Goal: Information Seeking & Learning: Stay updated

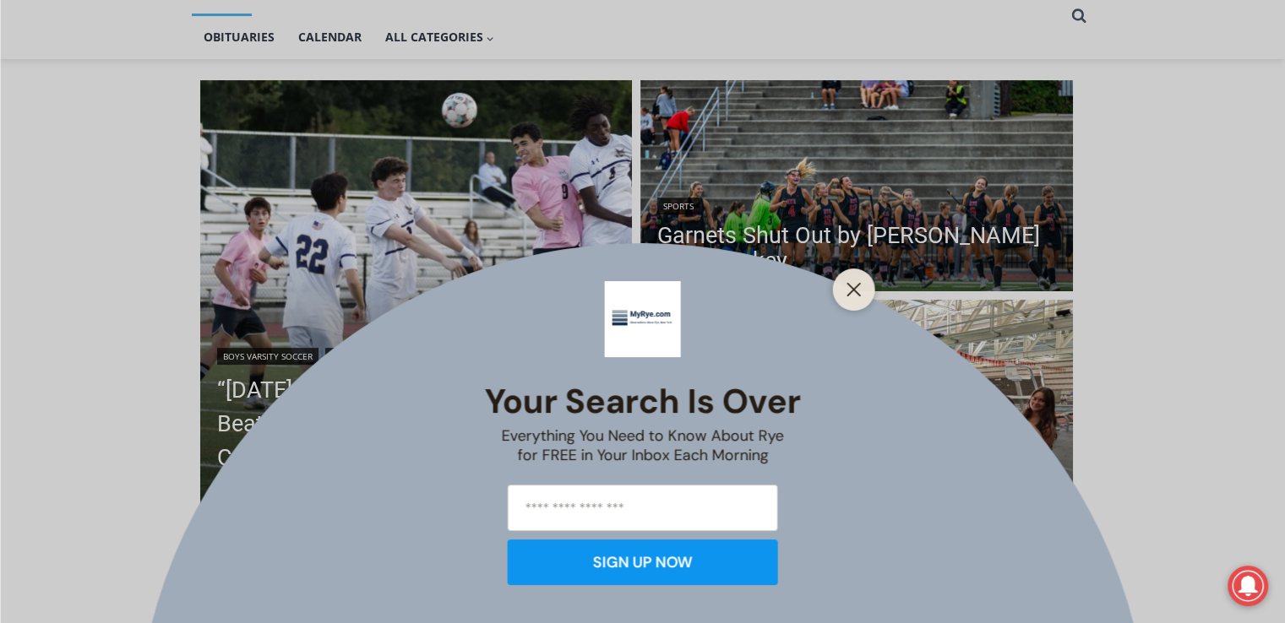
click at [760, 241] on div "Your Search is Over Everything You Need to Know About Rye for FREE in Your Inbo…" at bounding box center [642, 311] width 1285 height 623
click at [853, 297] on button "Close" at bounding box center [854, 290] width 24 height 24
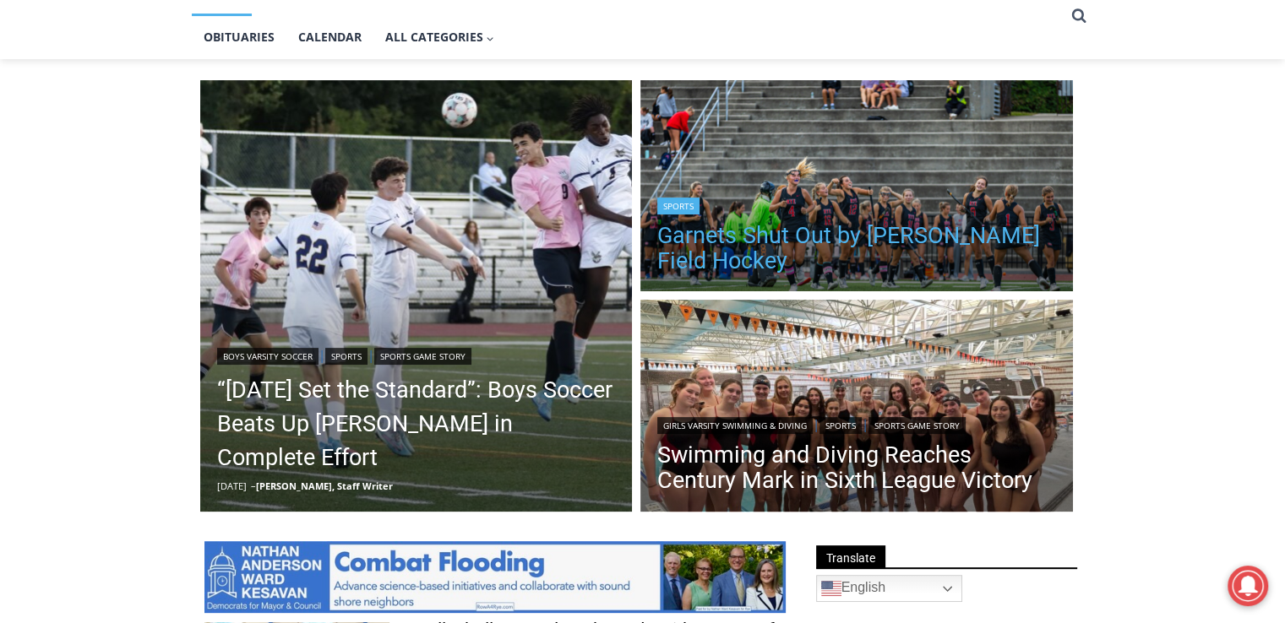
click at [799, 236] on link "Garnets Shut Out by [PERSON_NAME] Field Hockey" at bounding box center [856, 248] width 399 height 51
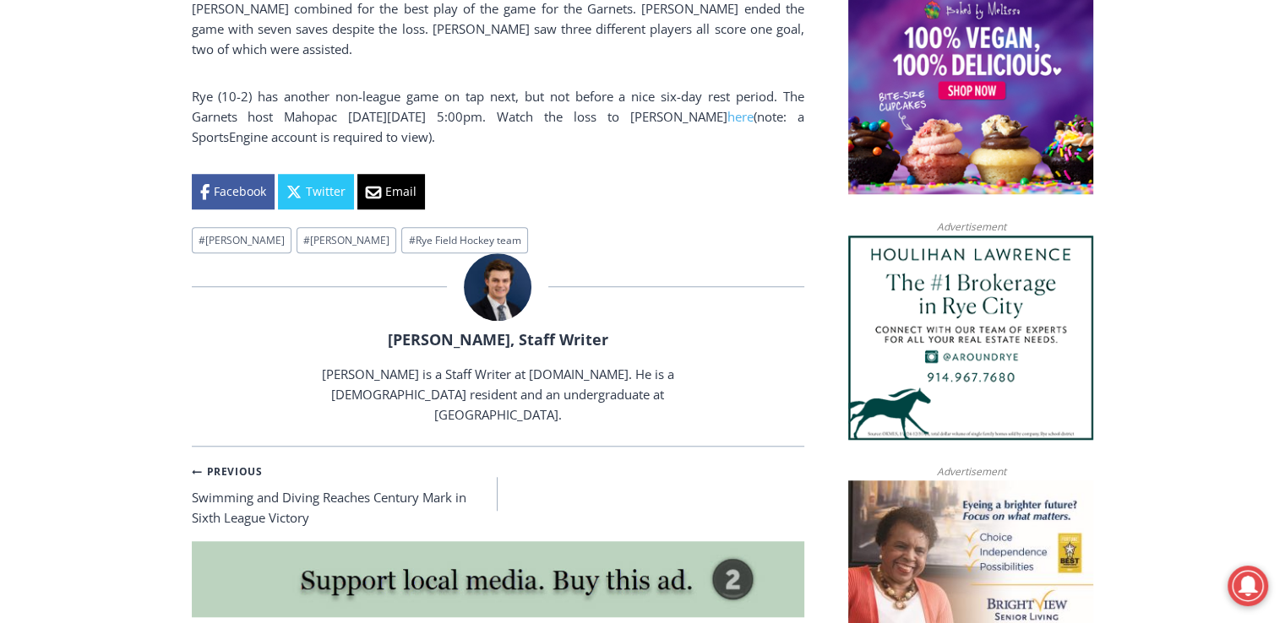
scroll to position [1402, 0]
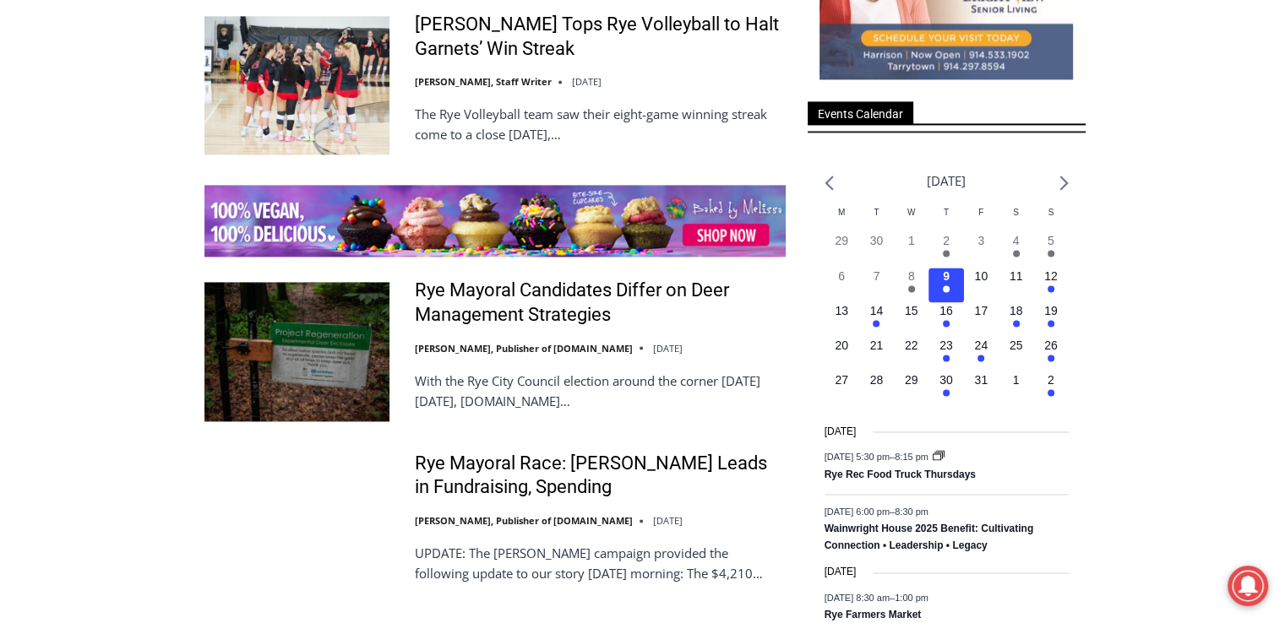
scroll to position [2490, 0]
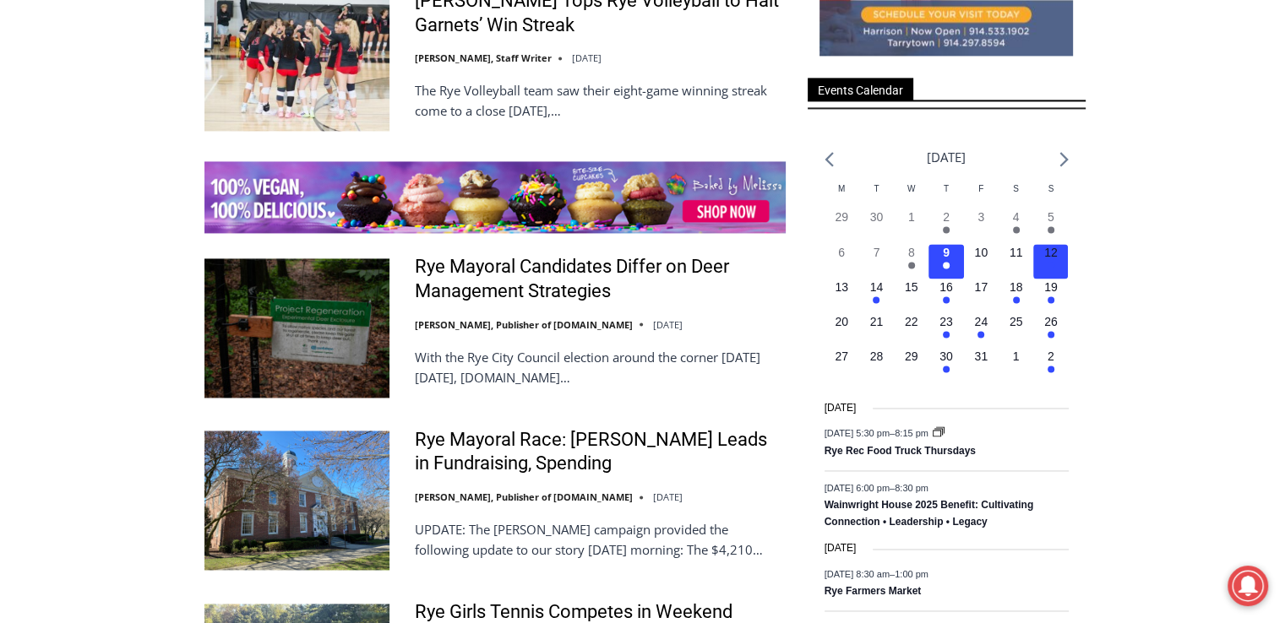
click at [1052, 263] on em "Has events" at bounding box center [1051, 265] width 7 height 7
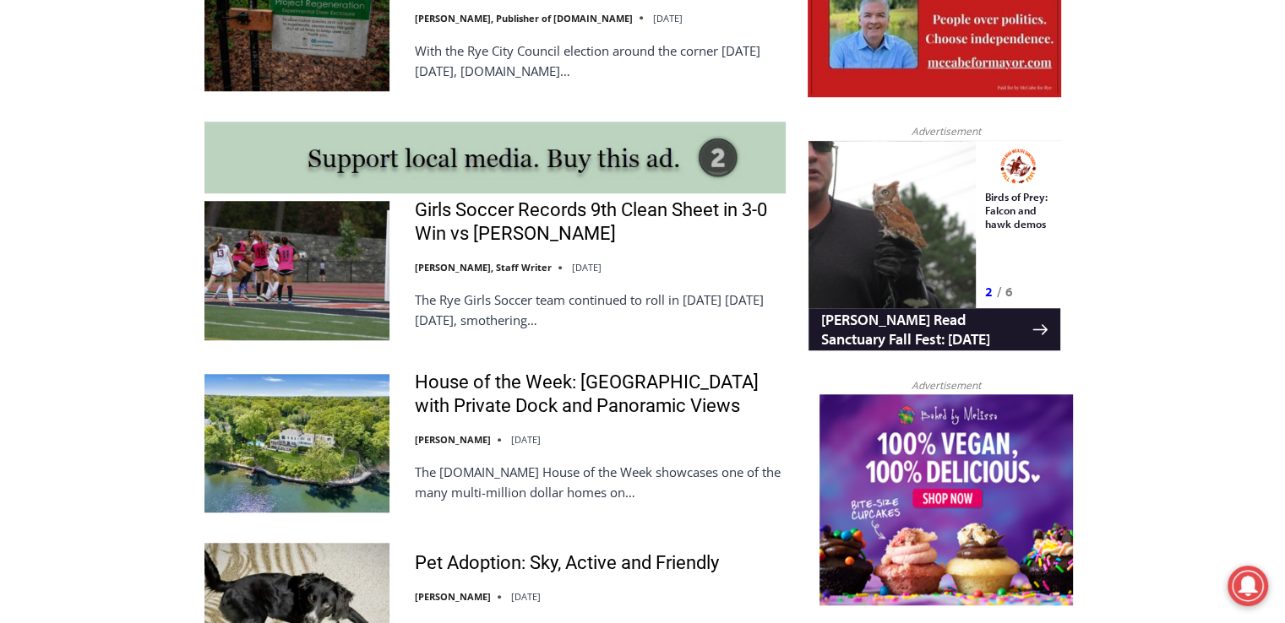
scroll to position [0, 0]
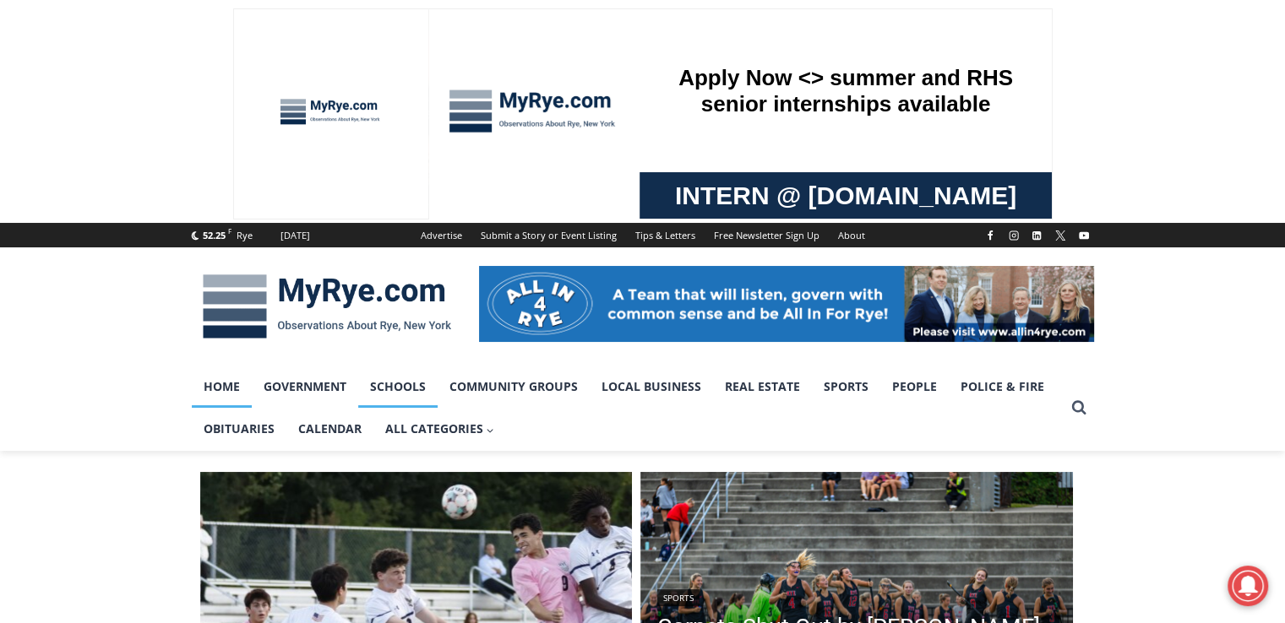
click at [372, 394] on link "Schools" at bounding box center [397, 387] width 79 height 42
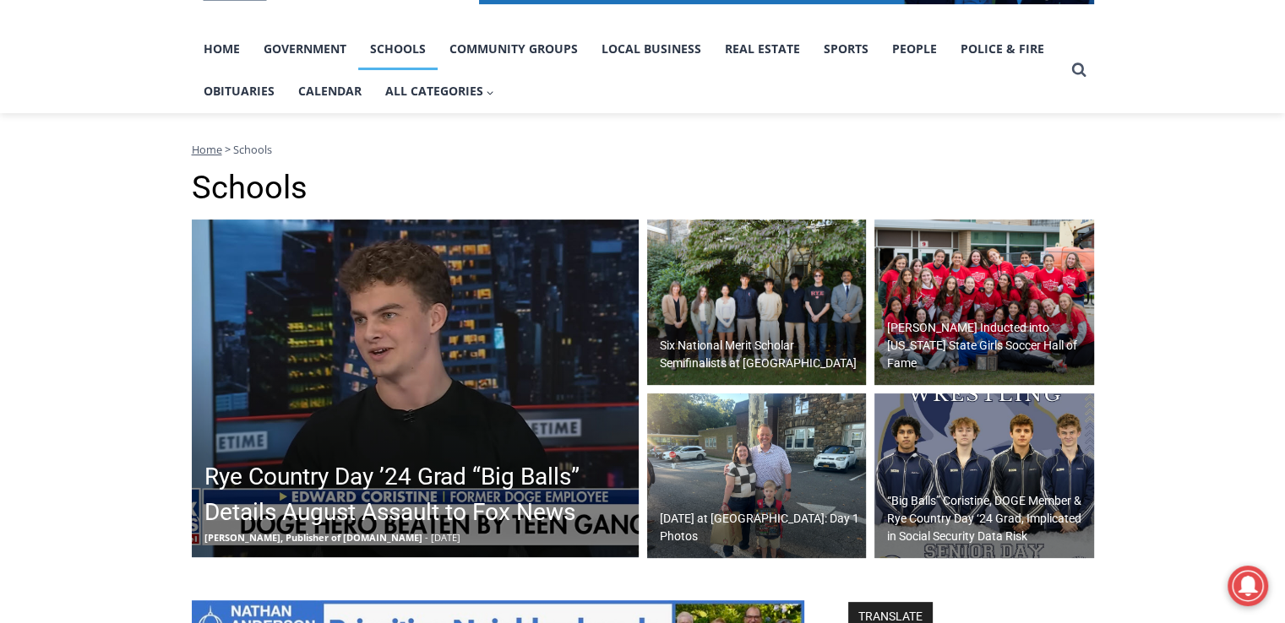
scroll to position [84, 0]
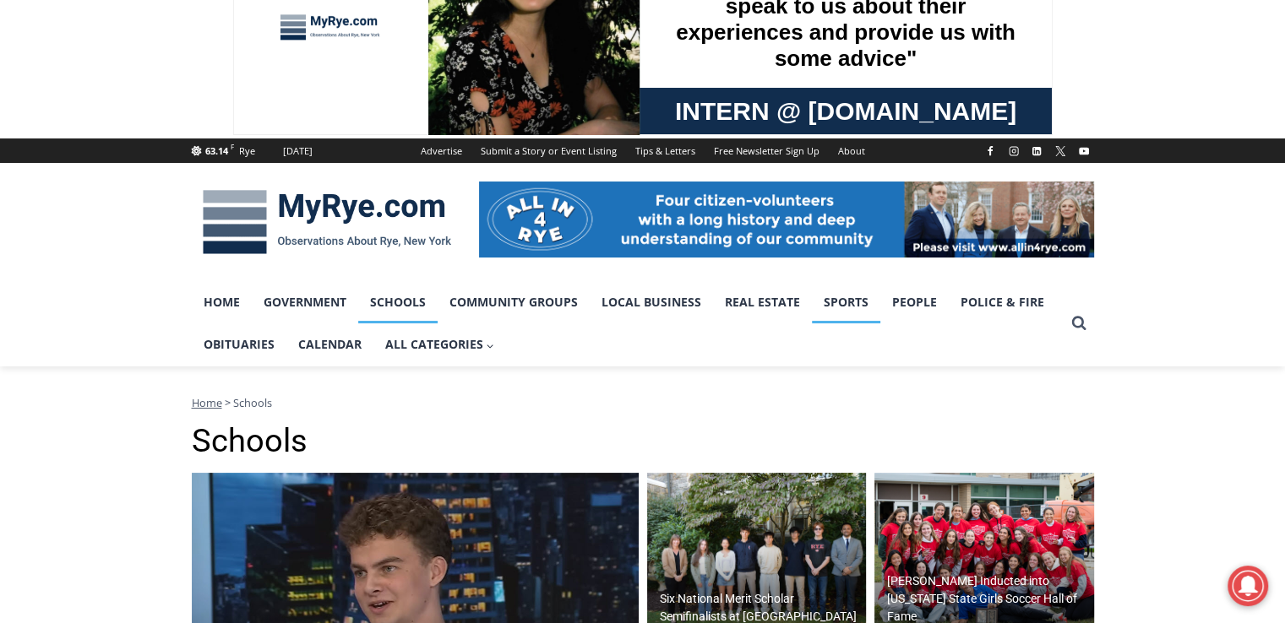
click at [841, 304] on link "Sports" at bounding box center [846, 302] width 68 height 42
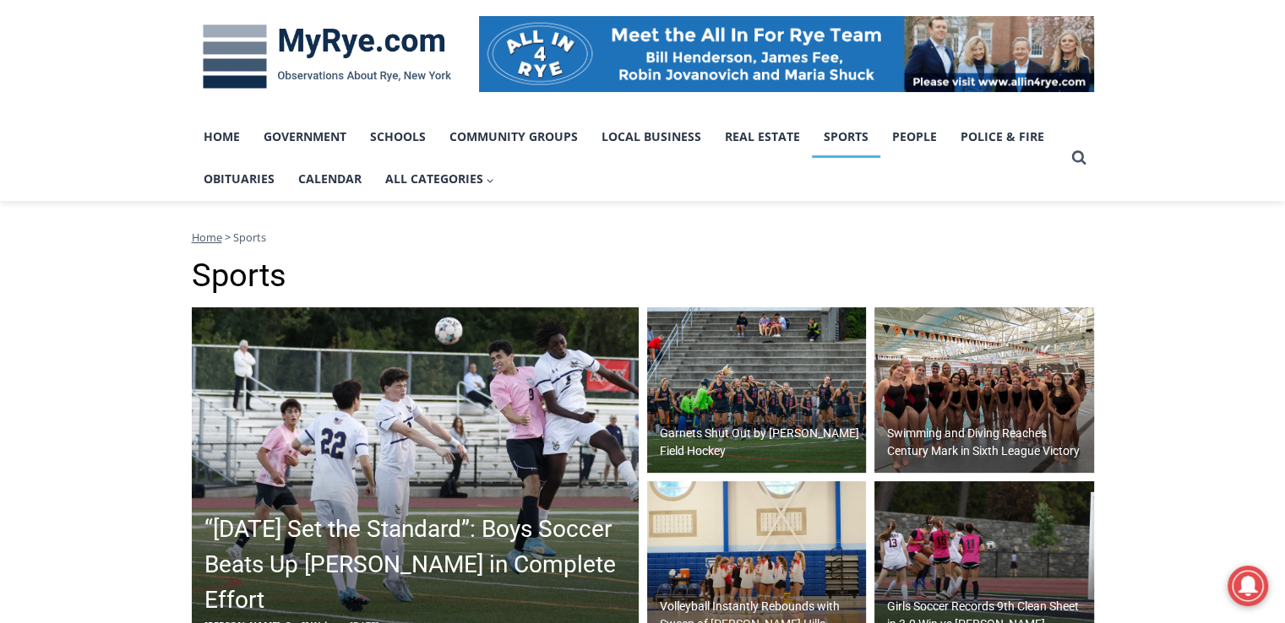
scroll to position [253, 0]
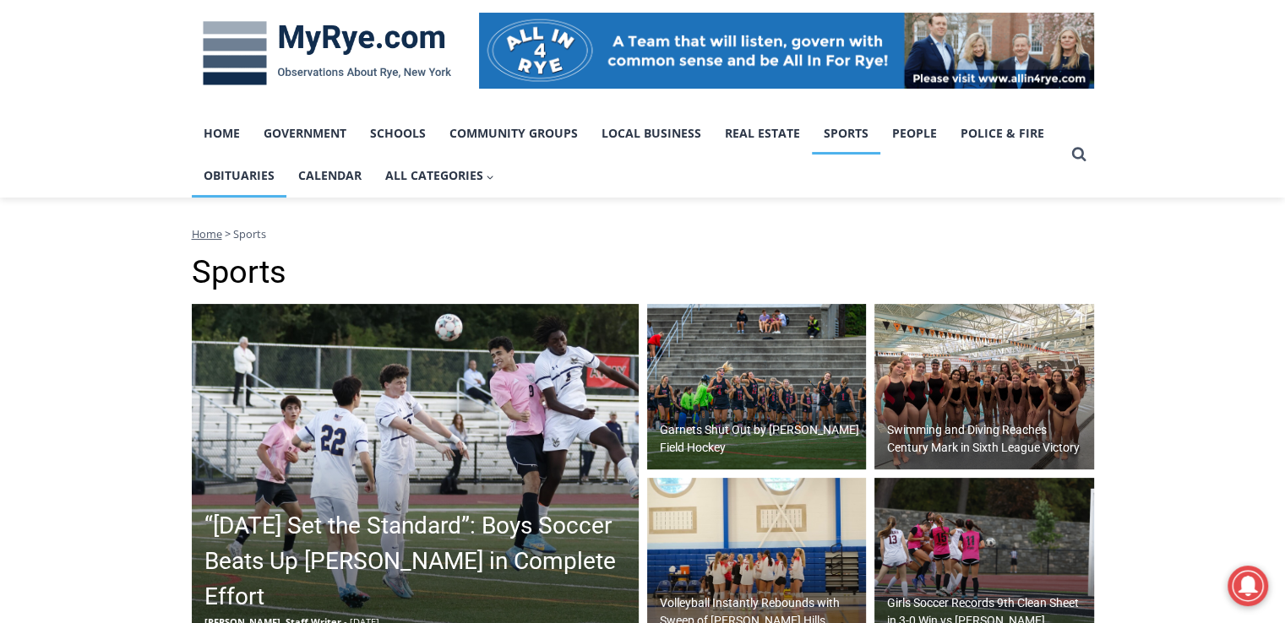
click at [206, 177] on link "Obituaries" at bounding box center [239, 176] width 95 height 42
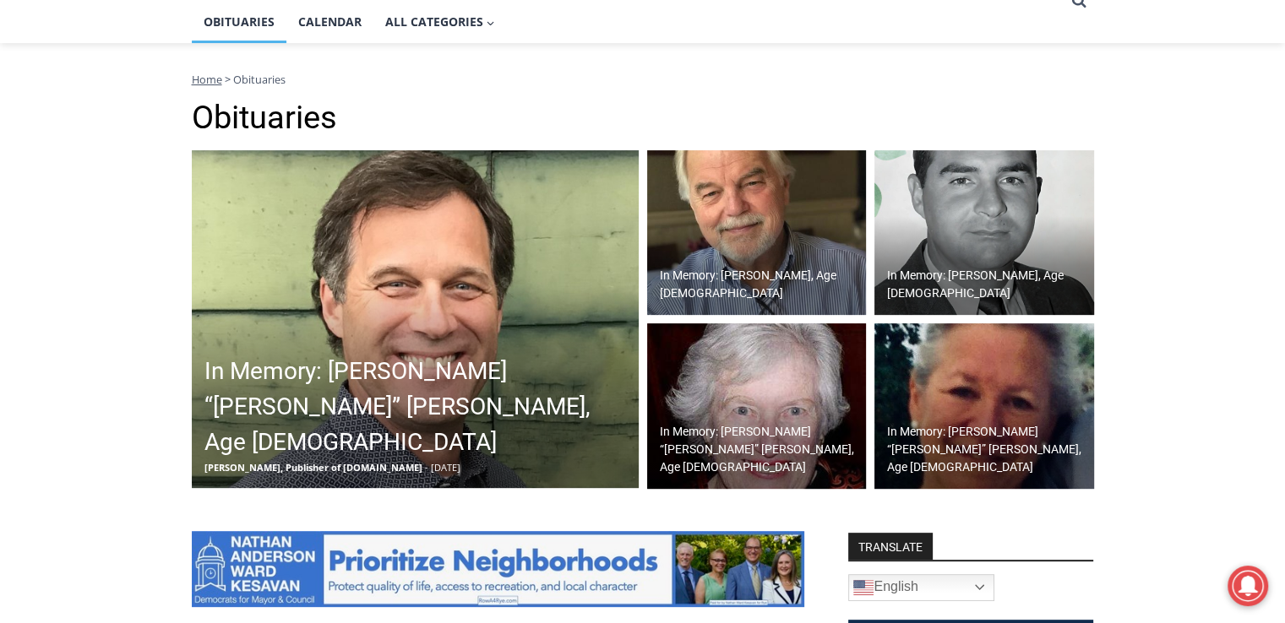
scroll to position [422, 0]
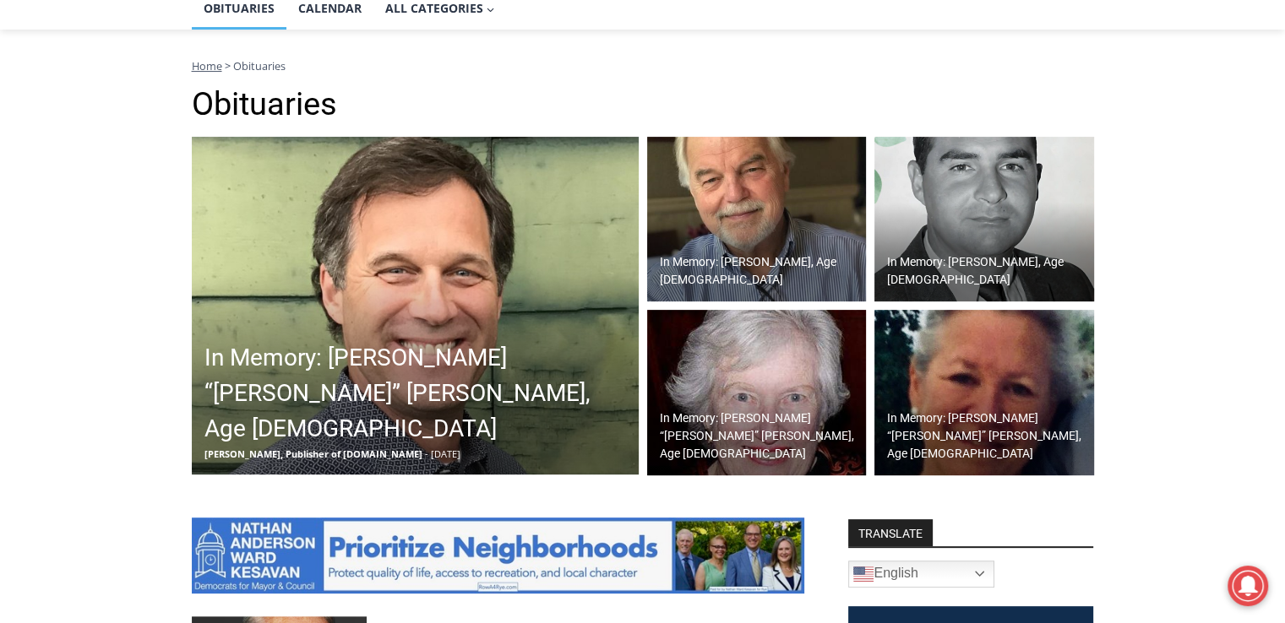
click at [323, 403] on h2 "In Memory: [PERSON_NAME] “[PERSON_NAME]” [PERSON_NAME], Age [DEMOGRAPHIC_DATA]" at bounding box center [419, 393] width 430 height 106
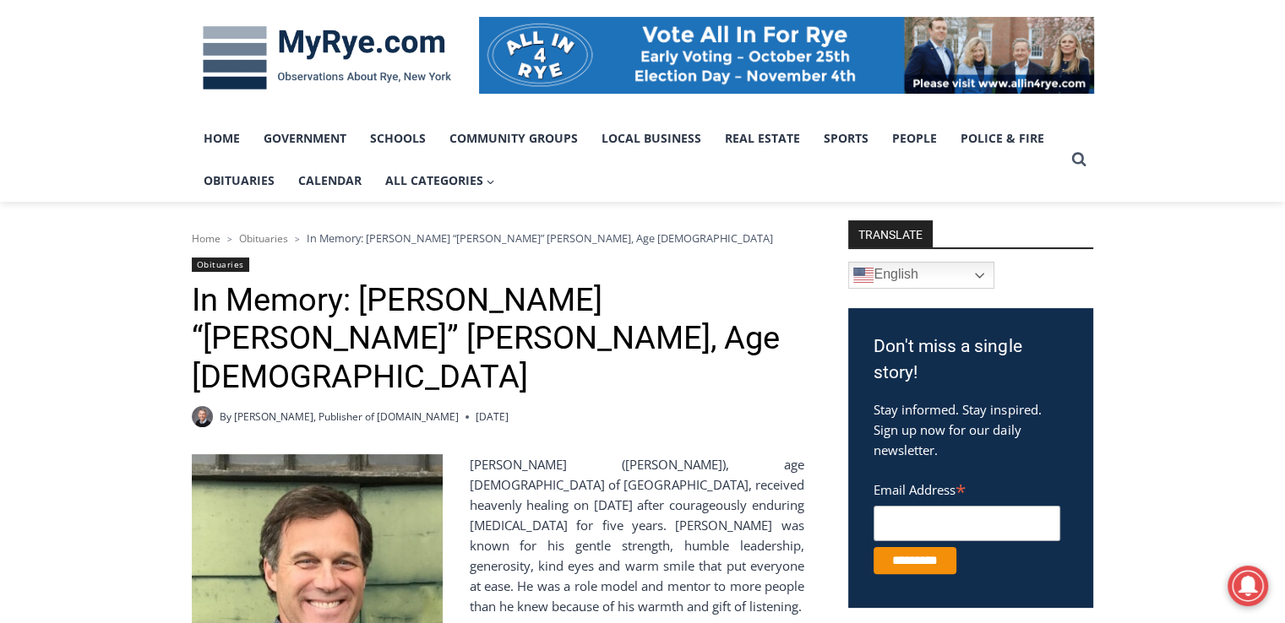
scroll to position [253, 0]
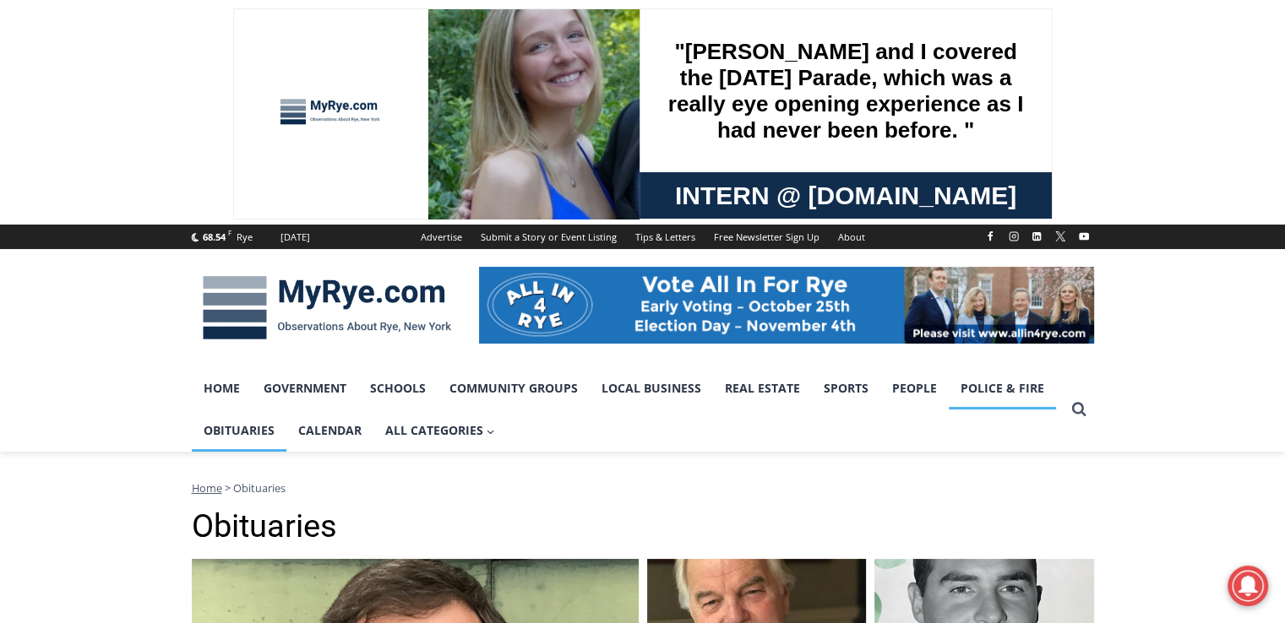
click at [1000, 391] on link "Police & Fire" at bounding box center [1002, 388] width 107 height 42
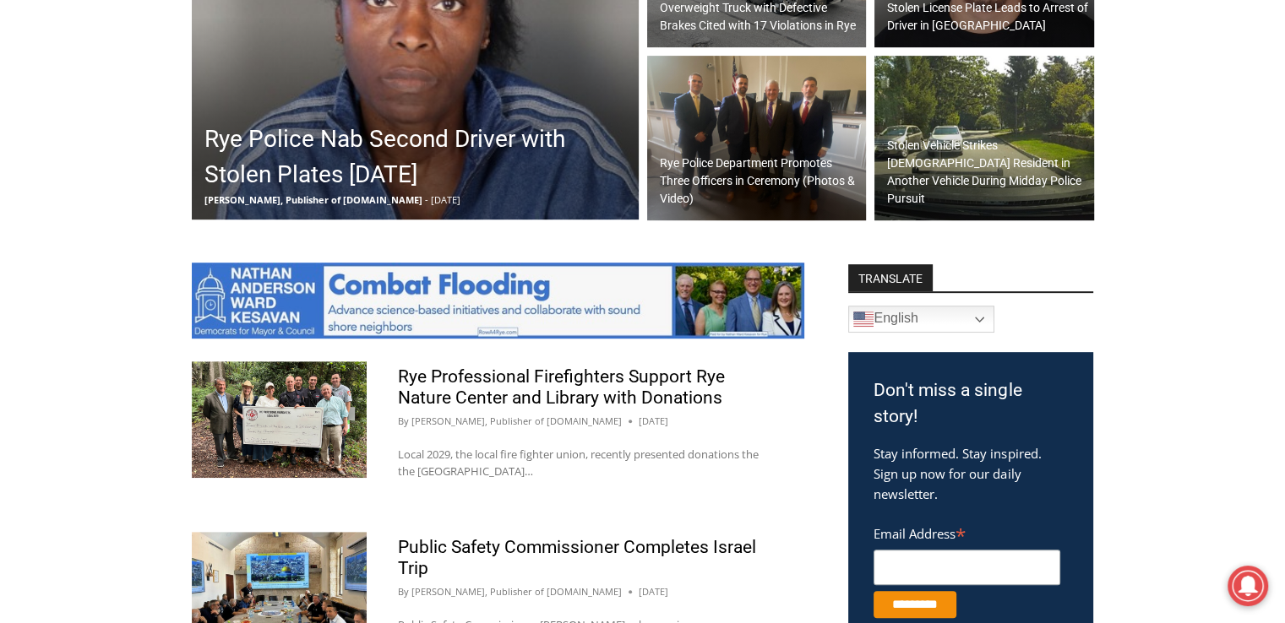
scroll to position [760, 0]
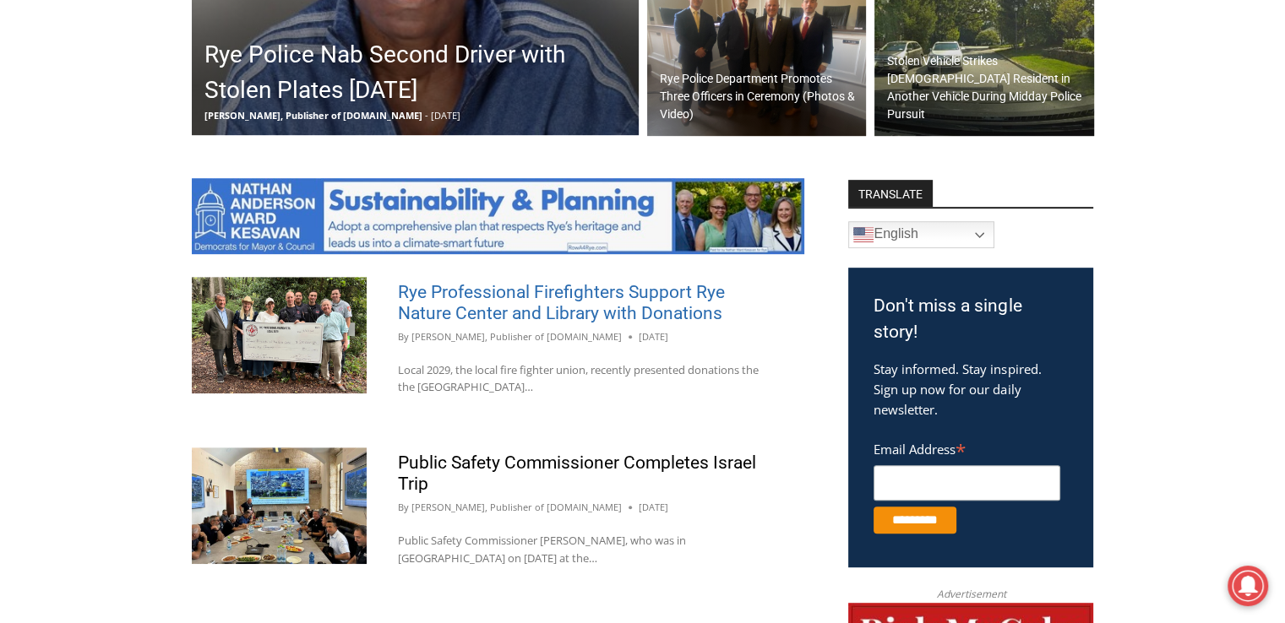
click at [479, 316] on link "Rye Professional Firefighters Support Rye Nature Center and Library with Donati…" at bounding box center [561, 302] width 327 height 41
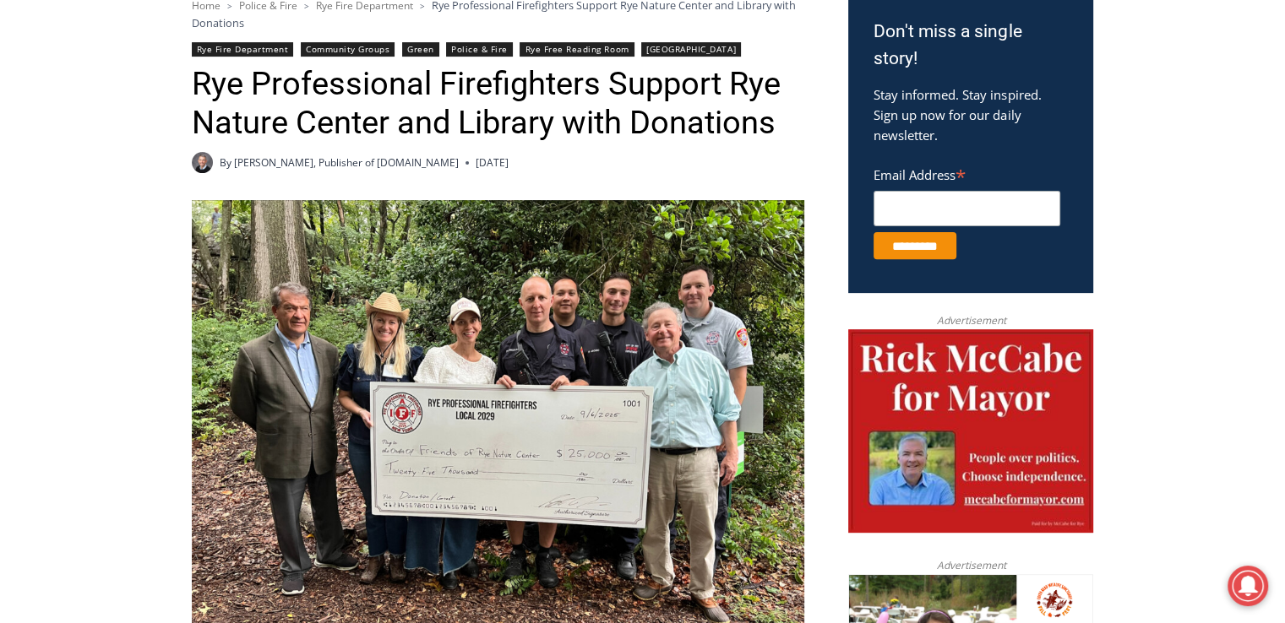
scroll to position [645, 0]
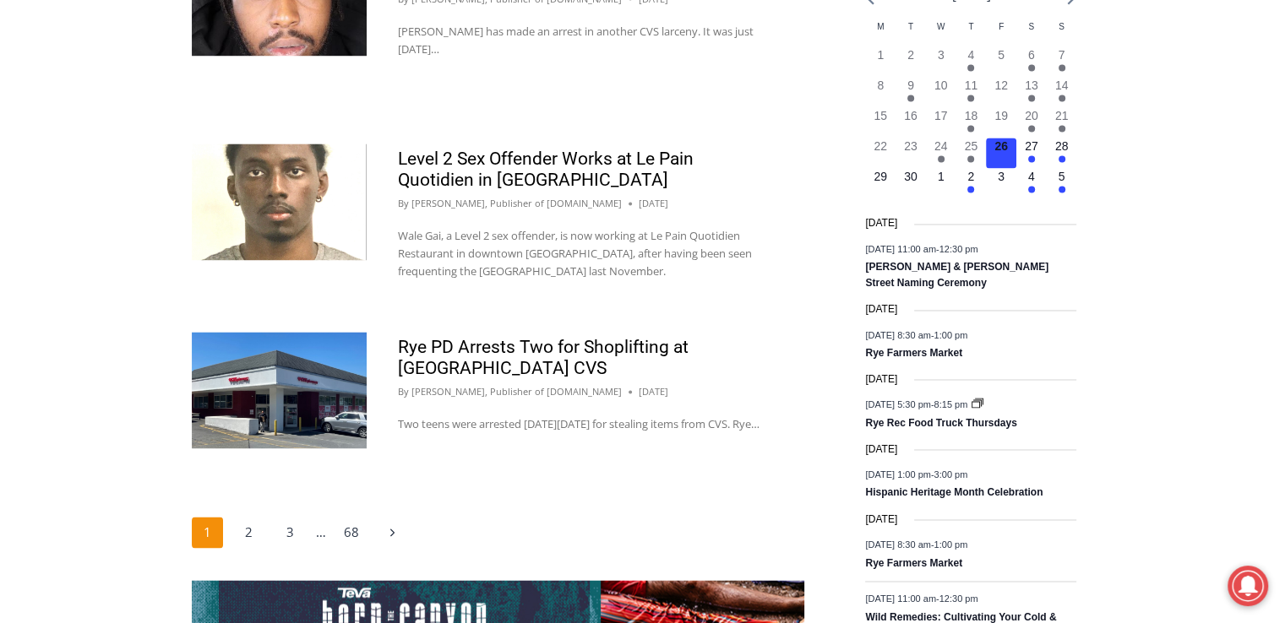
scroll to position [2703, 0]
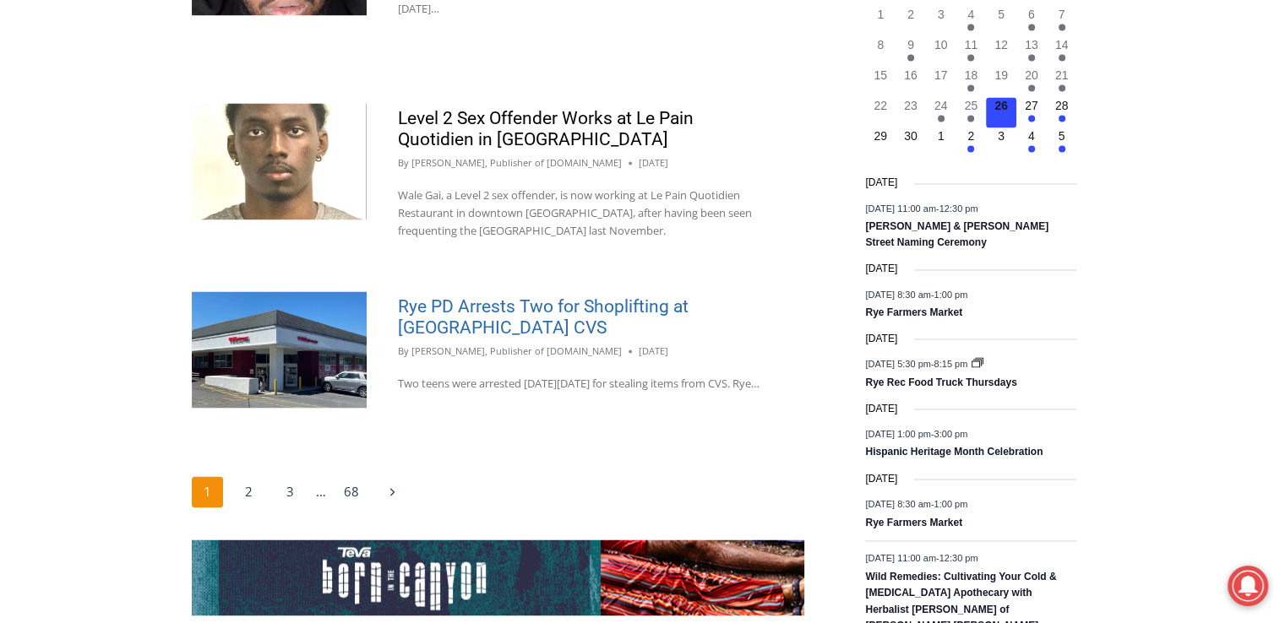
click at [440, 297] on link "Rye PD Arrests Two for Shoplifting at [GEOGRAPHIC_DATA] CVS" at bounding box center [543, 317] width 291 height 41
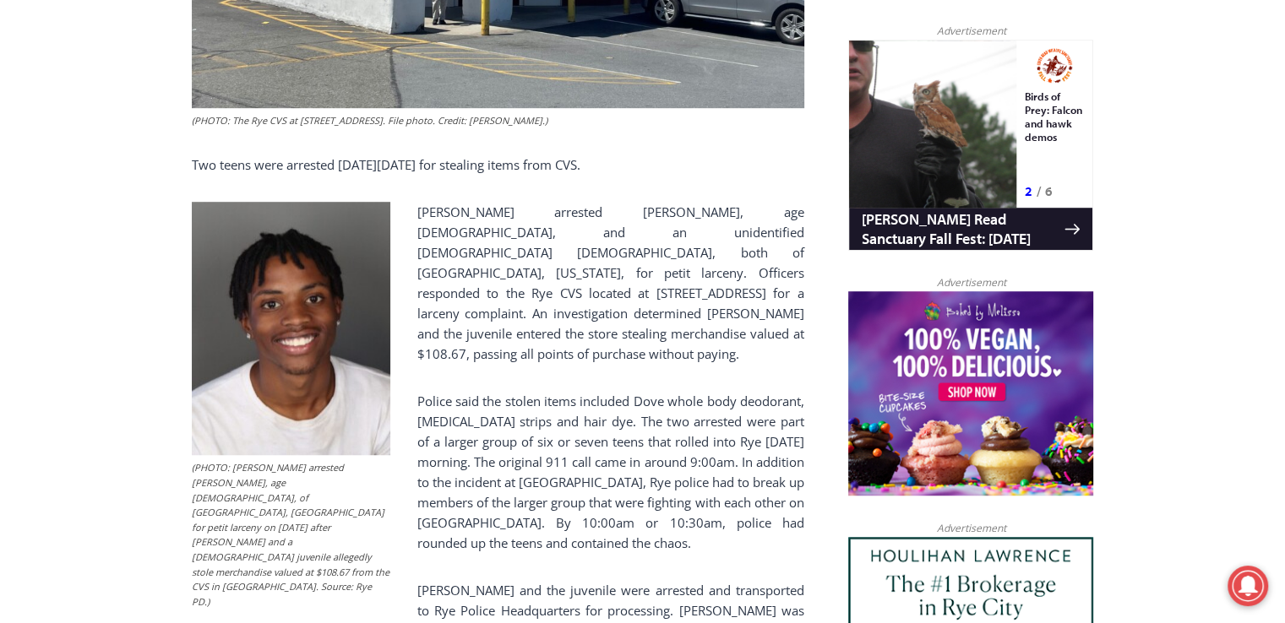
scroll to position [1267, 0]
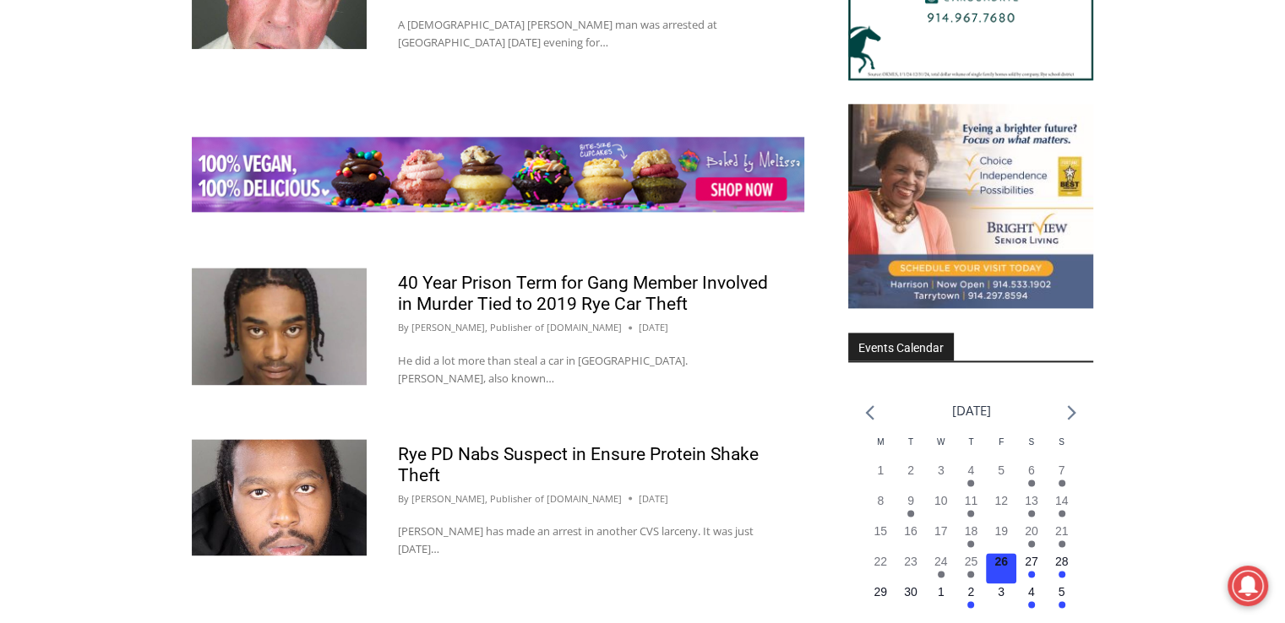
scroll to position [2839, 0]
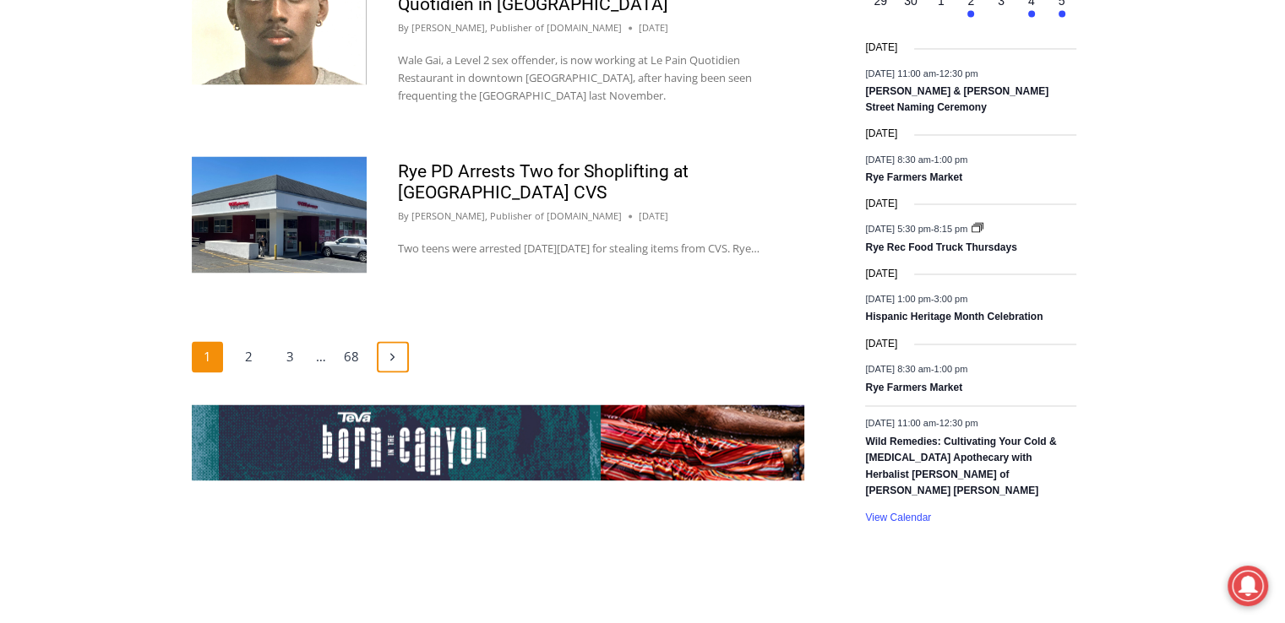
click at [389, 363] on icon "Next" at bounding box center [392, 357] width 13 height 13
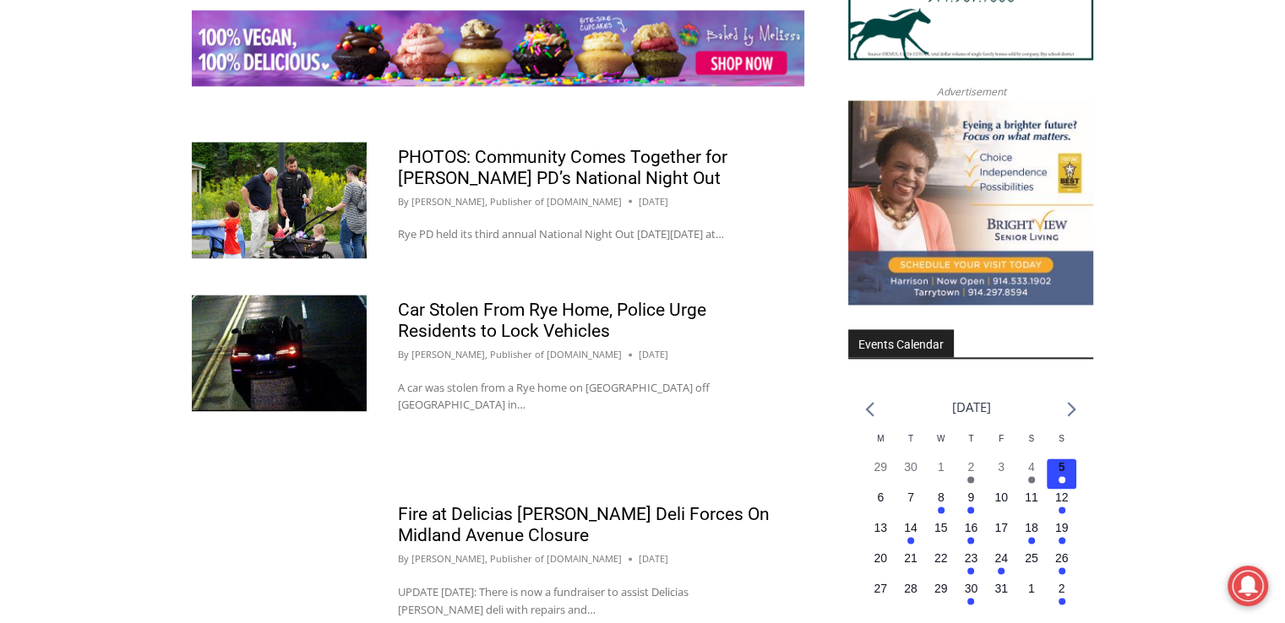
scroll to position [2335, 0]
